Goal: Task Accomplishment & Management: Manage account settings

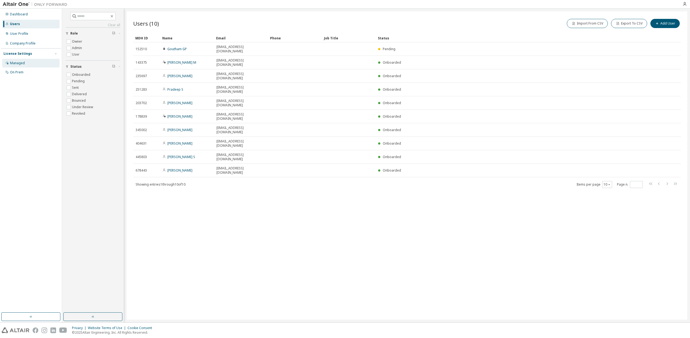
click at [12, 62] on div "Managed" at bounding box center [17, 63] width 15 height 4
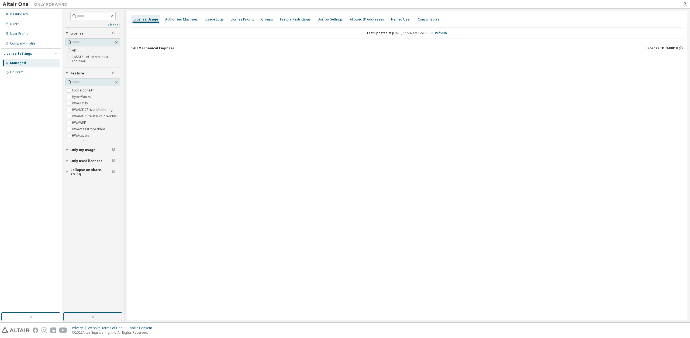
click at [147, 51] on button "AU Mechanical Engineer License ID: 148818" at bounding box center [407, 48] width 554 height 12
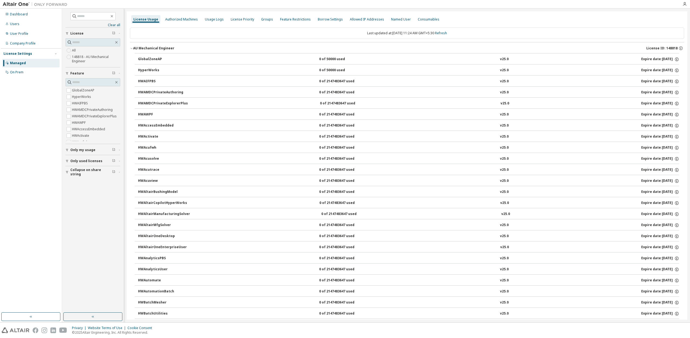
click at [154, 58] on div "GlobalZoneAP" at bounding box center [162, 59] width 49 height 5
